Goal: Communication & Community: Answer question/provide support

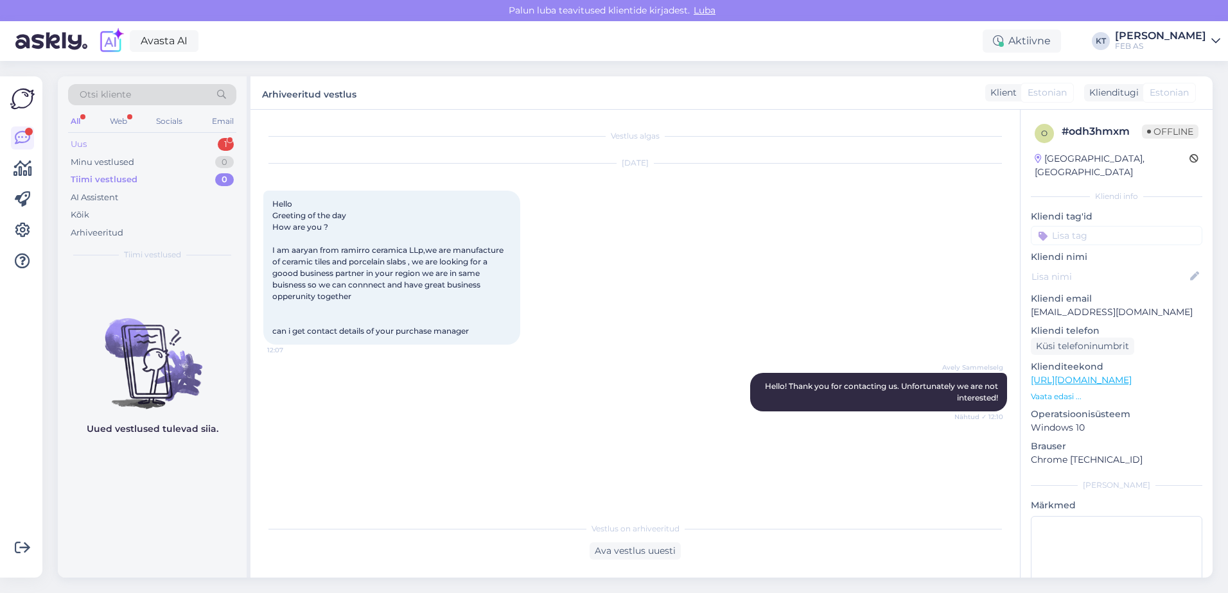
click at [115, 142] on div "Uus 1" at bounding box center [152, 145] width 168 height 18
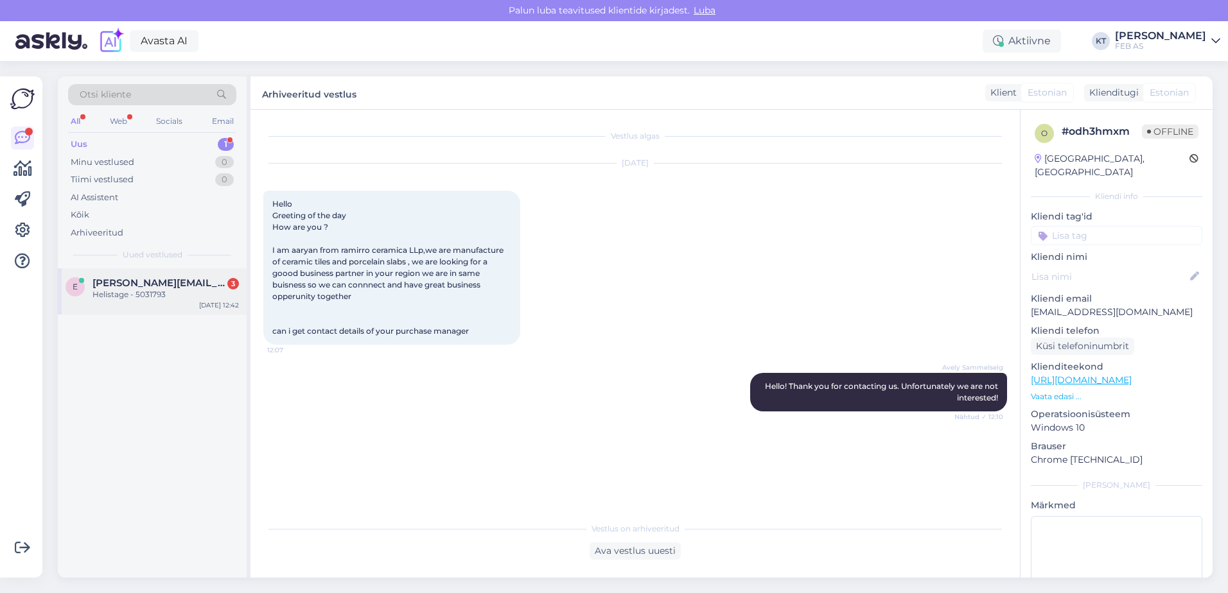
click at [143, 295] on div "Helistage - 5031793" at bounding box center [165, 295] width 146 height 12
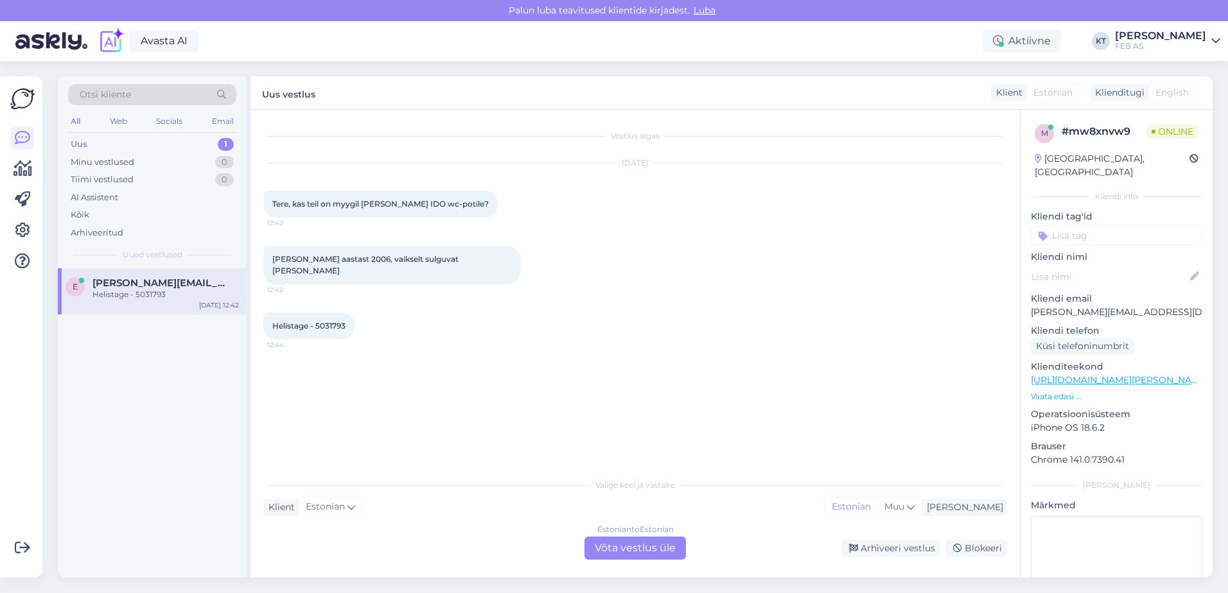
click at [613, 547] on div "Estonian to Estonian Võta vestlus üle" at bounding box center [634, 548] width 101 height 23
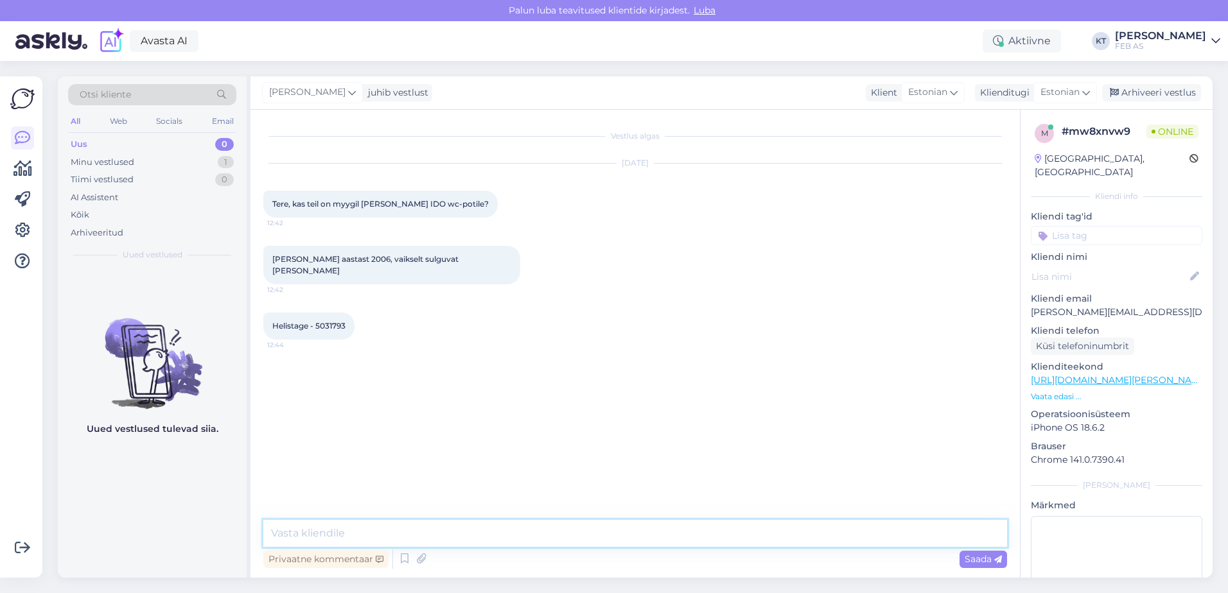
click at [453, 538] on textarea at bounding box center [635, 533] width 744 height 27
drag, startPoint x: 363, startPoint y: 535, endPoint x: 329, endPoint y: 534, distance: 33.4
click at [329, 534] on textarea "Tere! Palun saatke WC-potist eest ja küljelt pilt" at bounding box center [635, 533] width 744 height 27
click at [534, 534] on textarea "Tere! Palun saatke WC-potist eest ja küljelt pilt" at bounding box center [635, 533] width 744 height 27
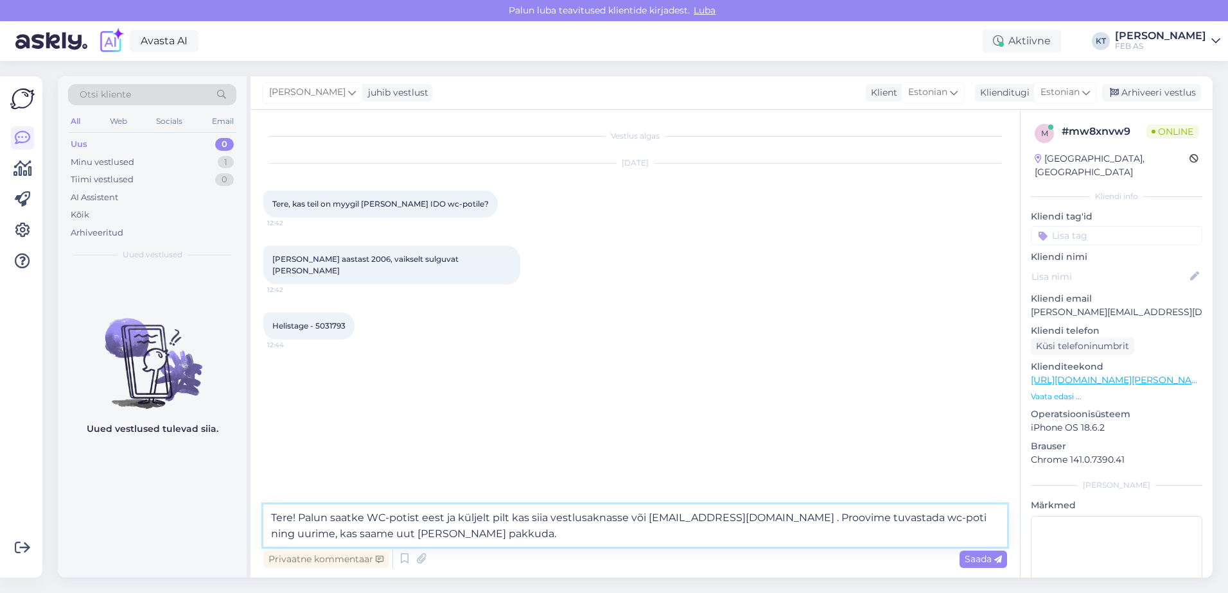
type textarea "Tere! Palun saatke WC-potist eest ja küljelt pilt kas siia vestlusaknasse või […"
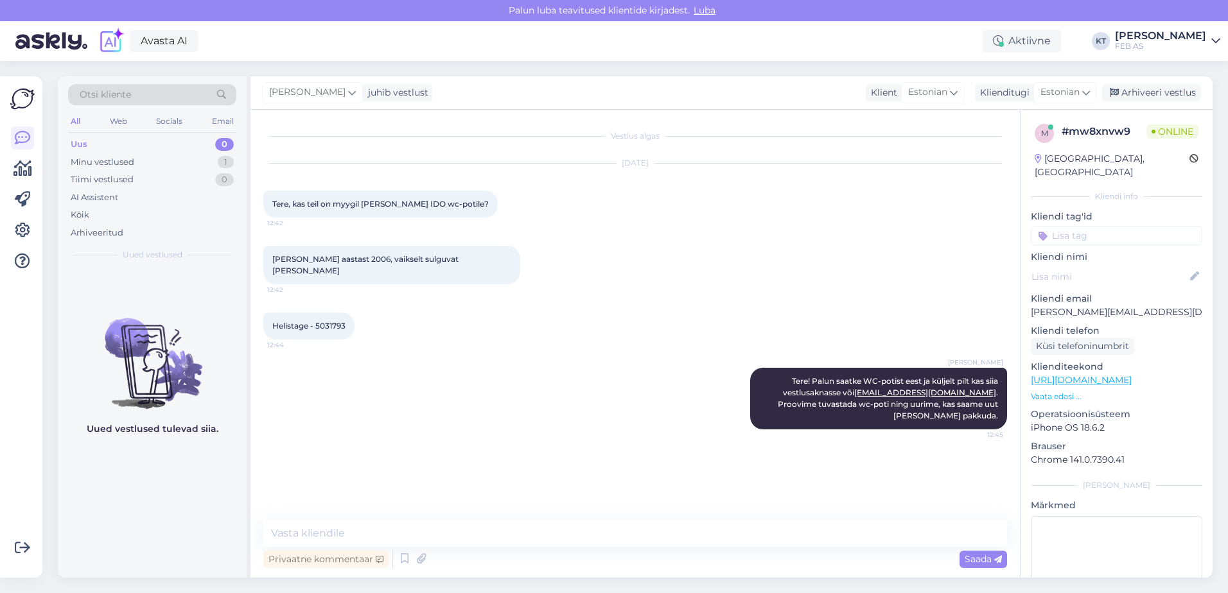
click at [546, 471] on div "Vestlus algas [DATE] Tere, kas teil on myygil [PERSON_NAME] IDO wc-potile? 12:4…" at bounding box center [640, 316] width 755 height 386
click at [1042, 42] on div "Aktiivne" at bounding box center [1022, 41] width 78 height 23
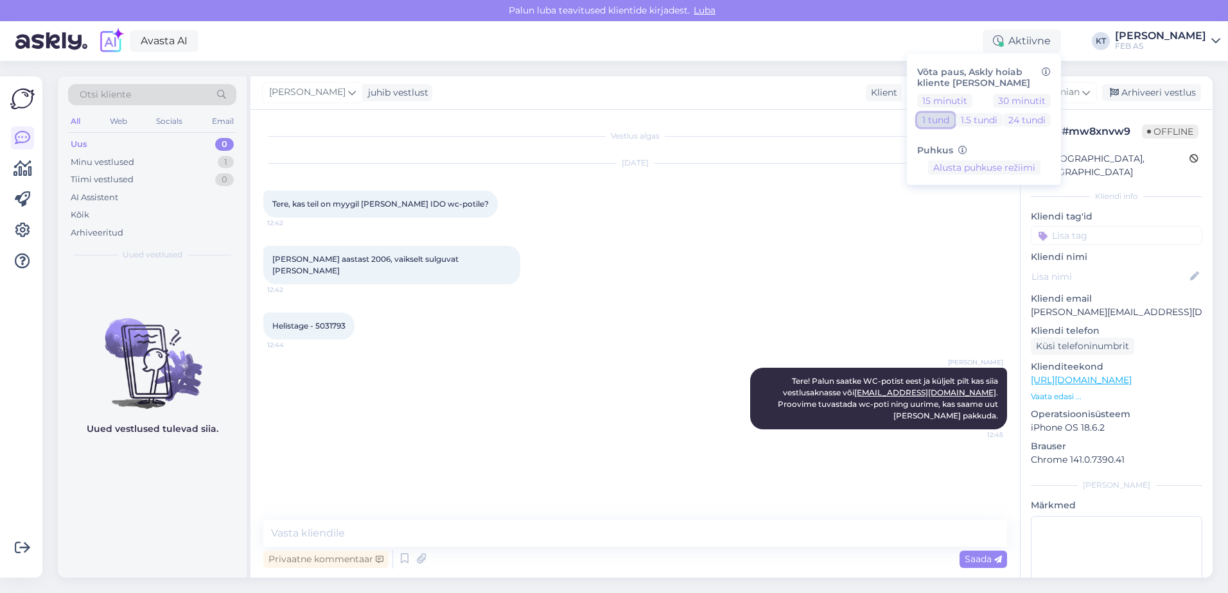
click at [945, 123] on button "1 tund" at bounding box center [935, 120] width 37 height 14
